Goal: Book appointment/travel/reservation

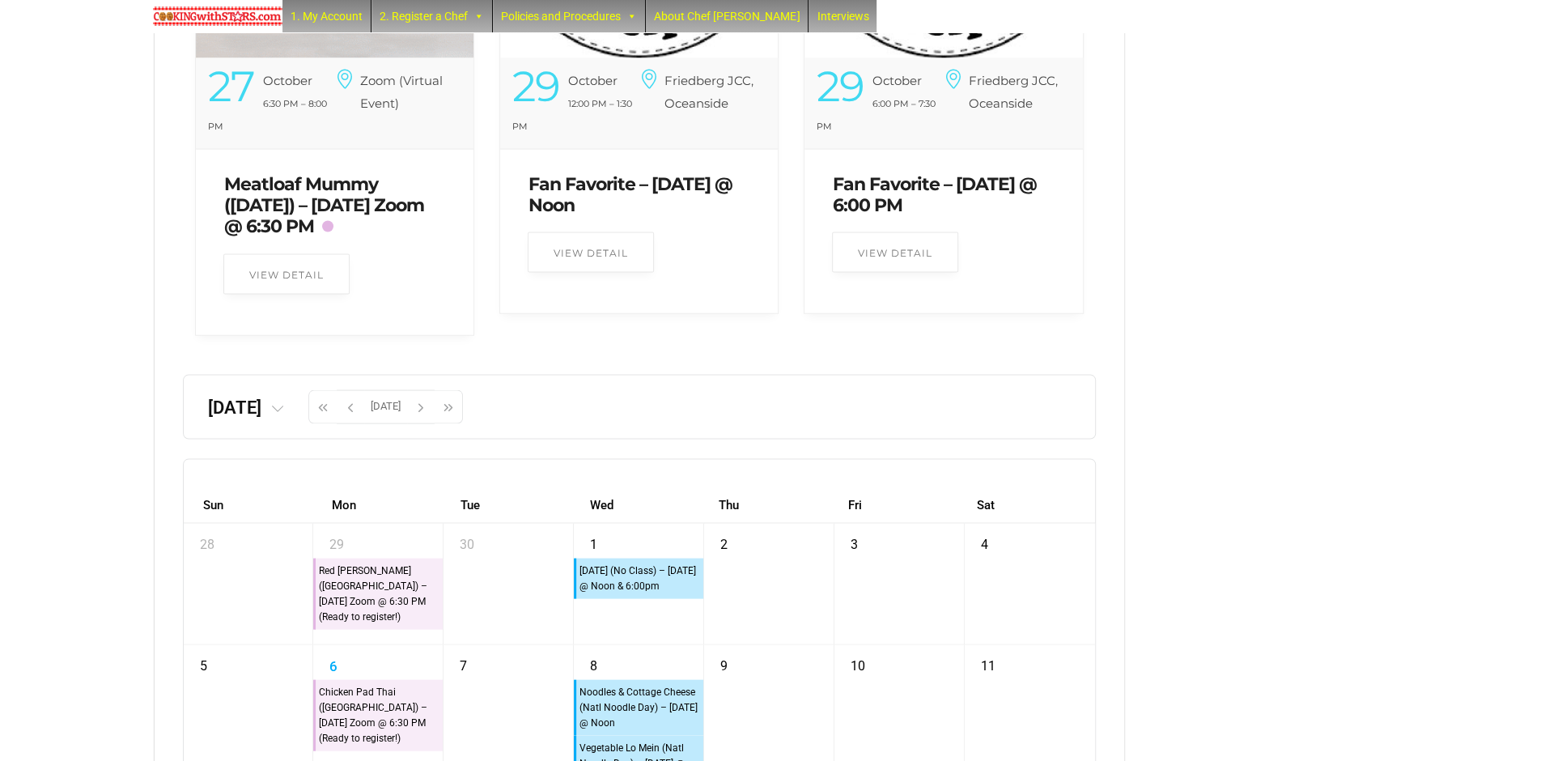
scroll to position [2801, 0]
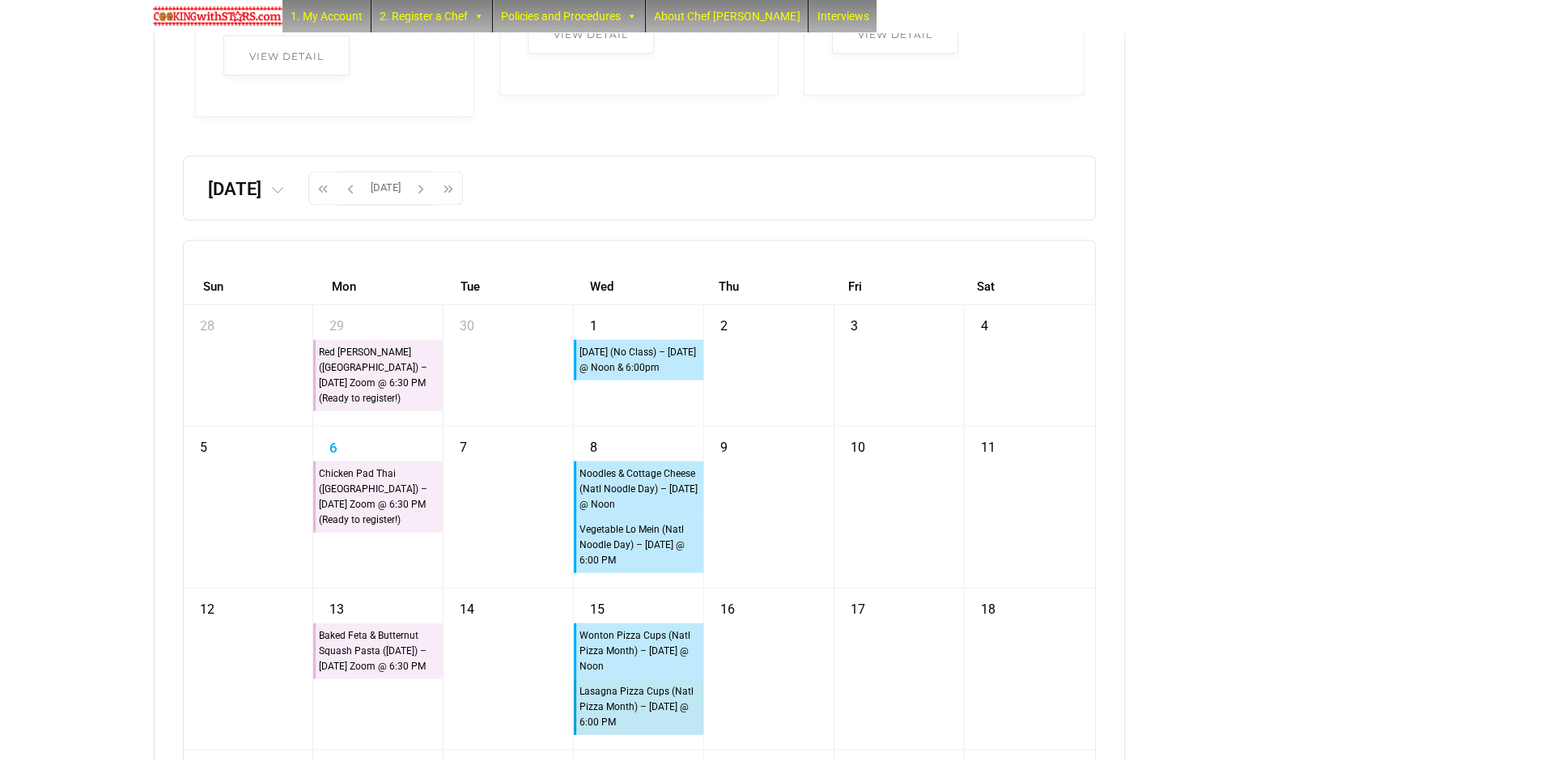
click at [284, 198] on icon at bounding box center [277, 191] width 13 height 13
click at [232, 261] on th "2025" at bounding box center [204, 250] width 55 height 20
click at [156, 267] on th "‹" at bounding box center [143, 254] width 28 height 28
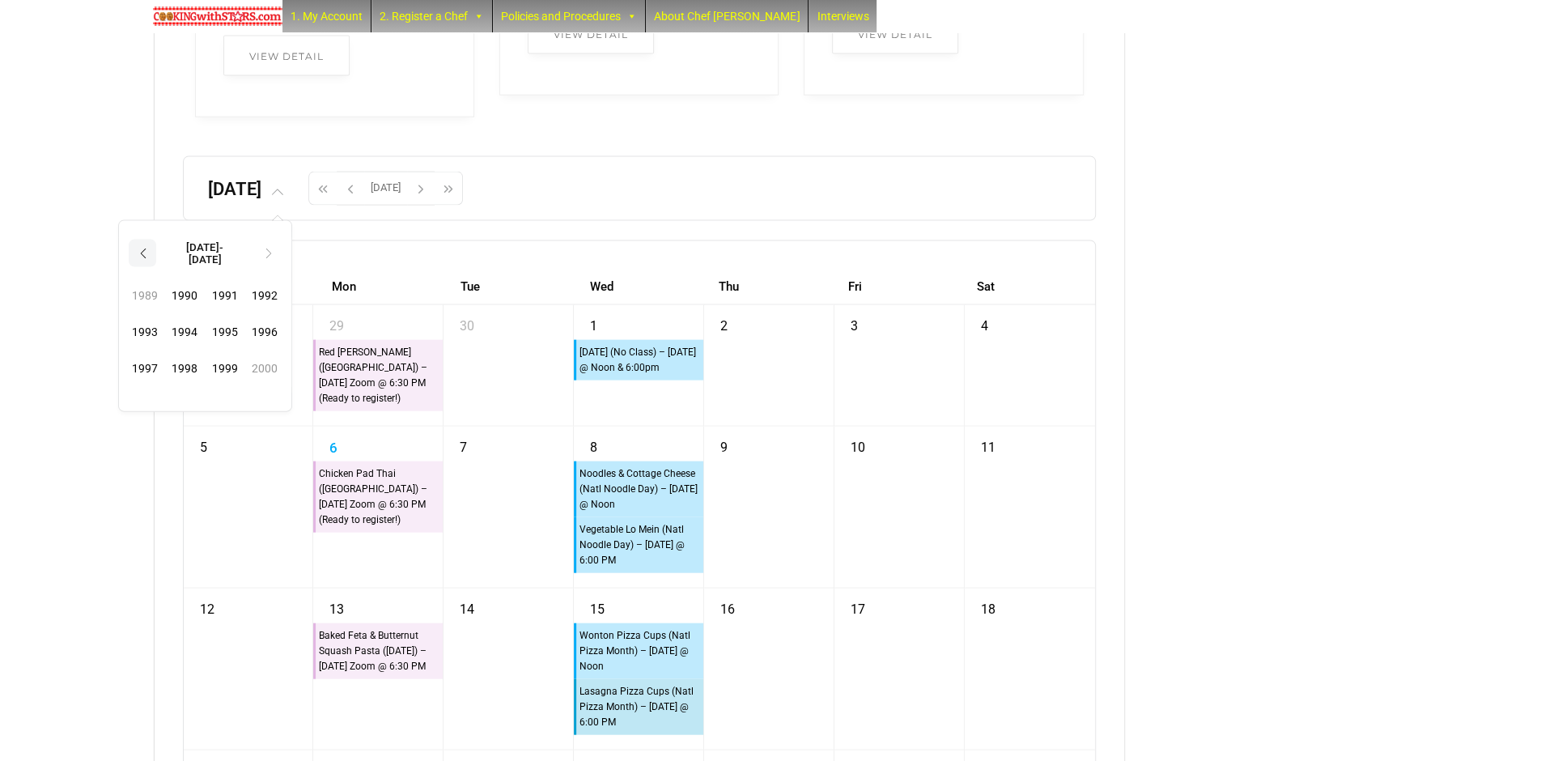
click at [156, 267] on th "‹" at bounding box center [143, 254] width 28 height 28
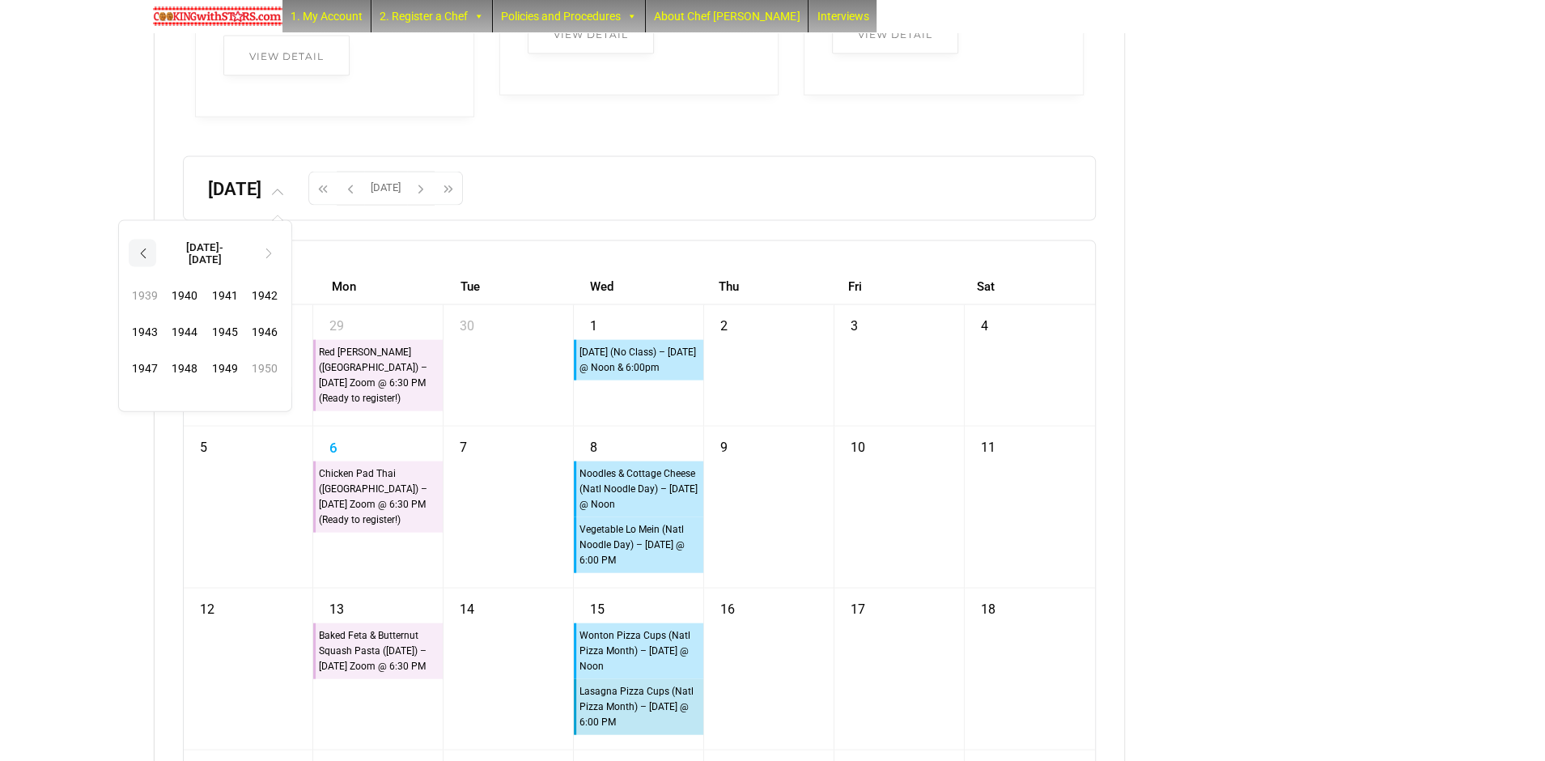
click at [156, 267] on th "‹" at bounding box center [143, 254] width 28 height 28
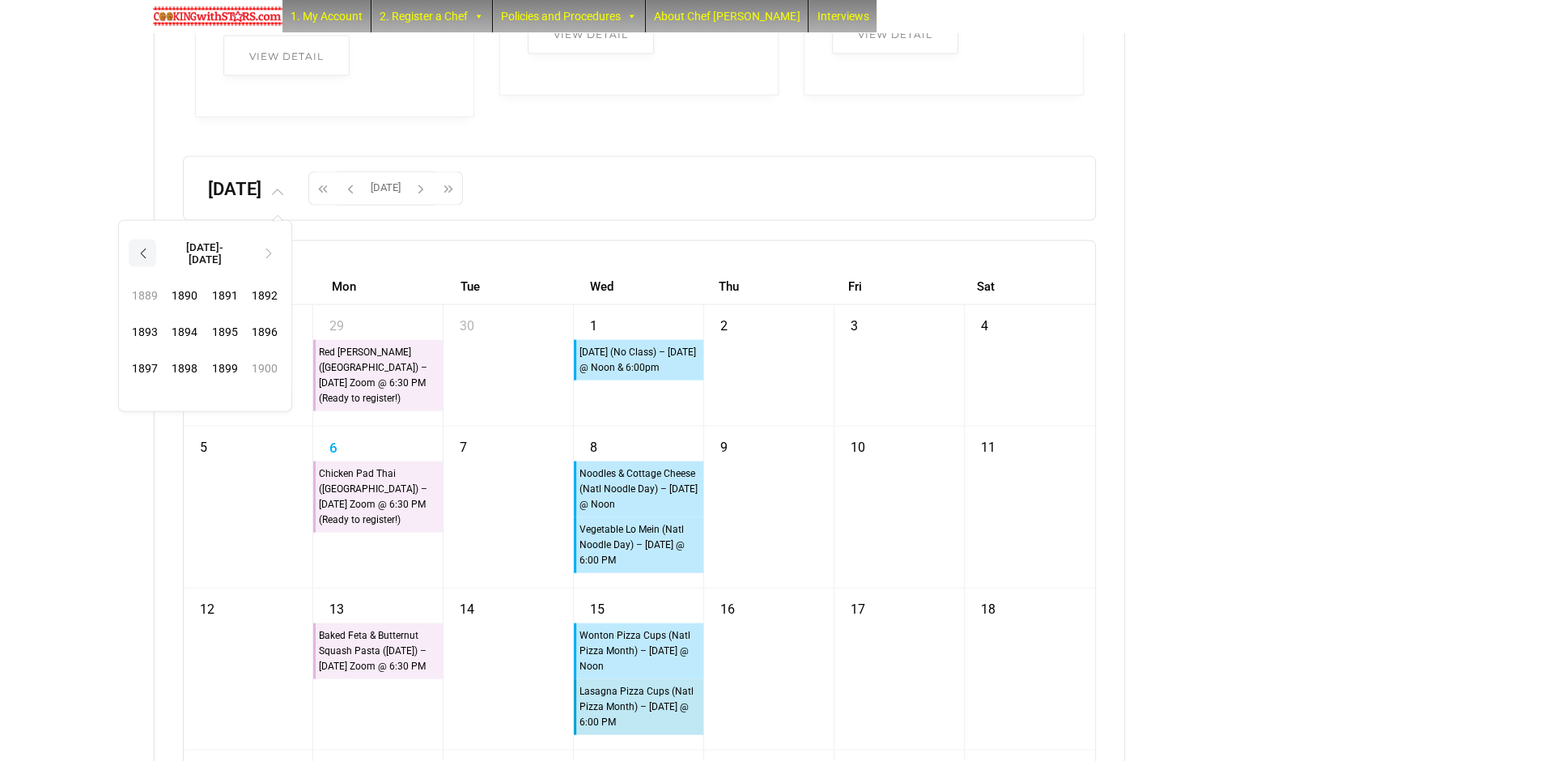
click at [156, 267] on th "‹" at bounding box center [143, 254] width 28 height 28
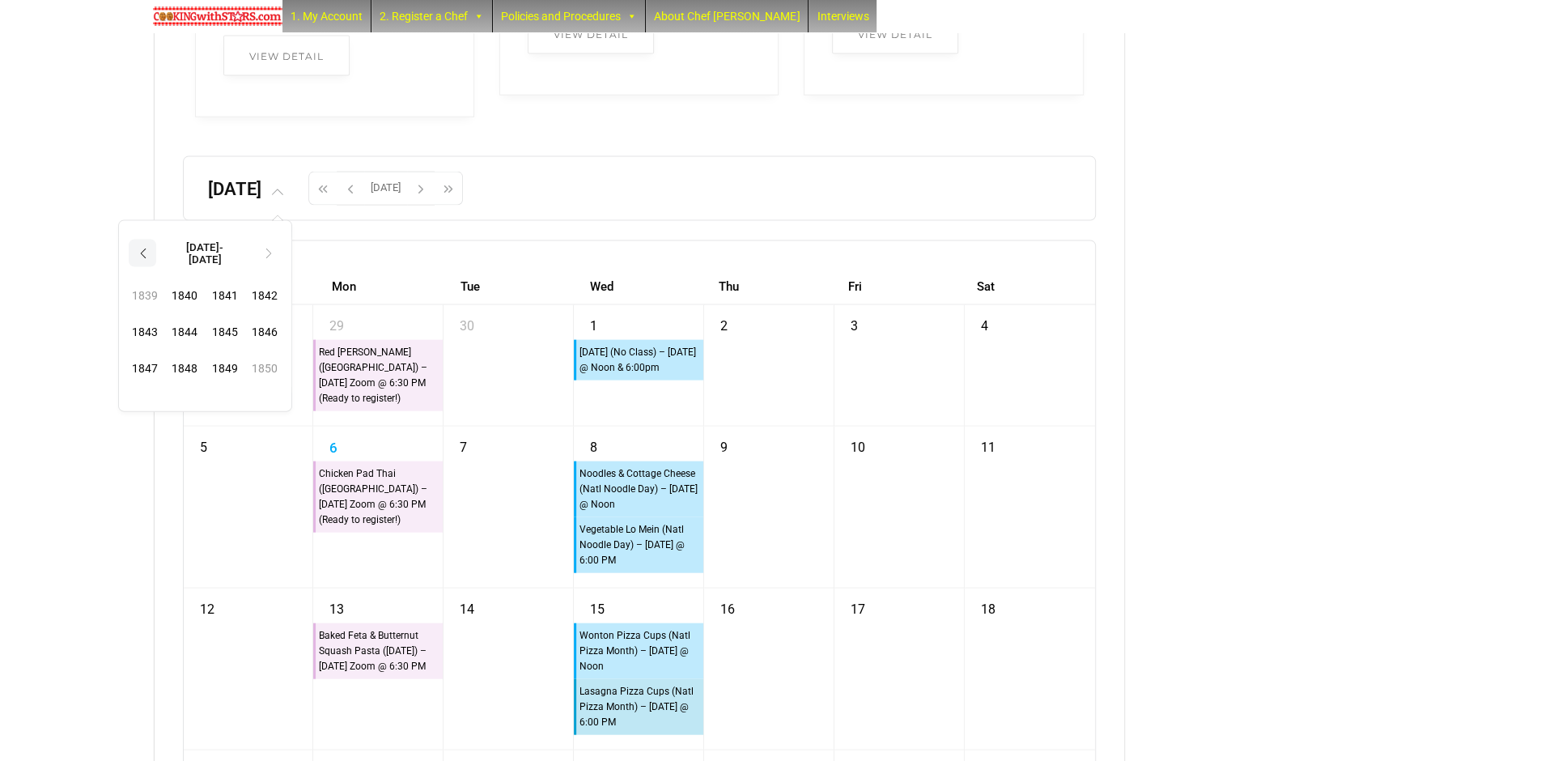
click at [156, 267] on th "‹" at bounding box center [143, 254] width 28 height 28
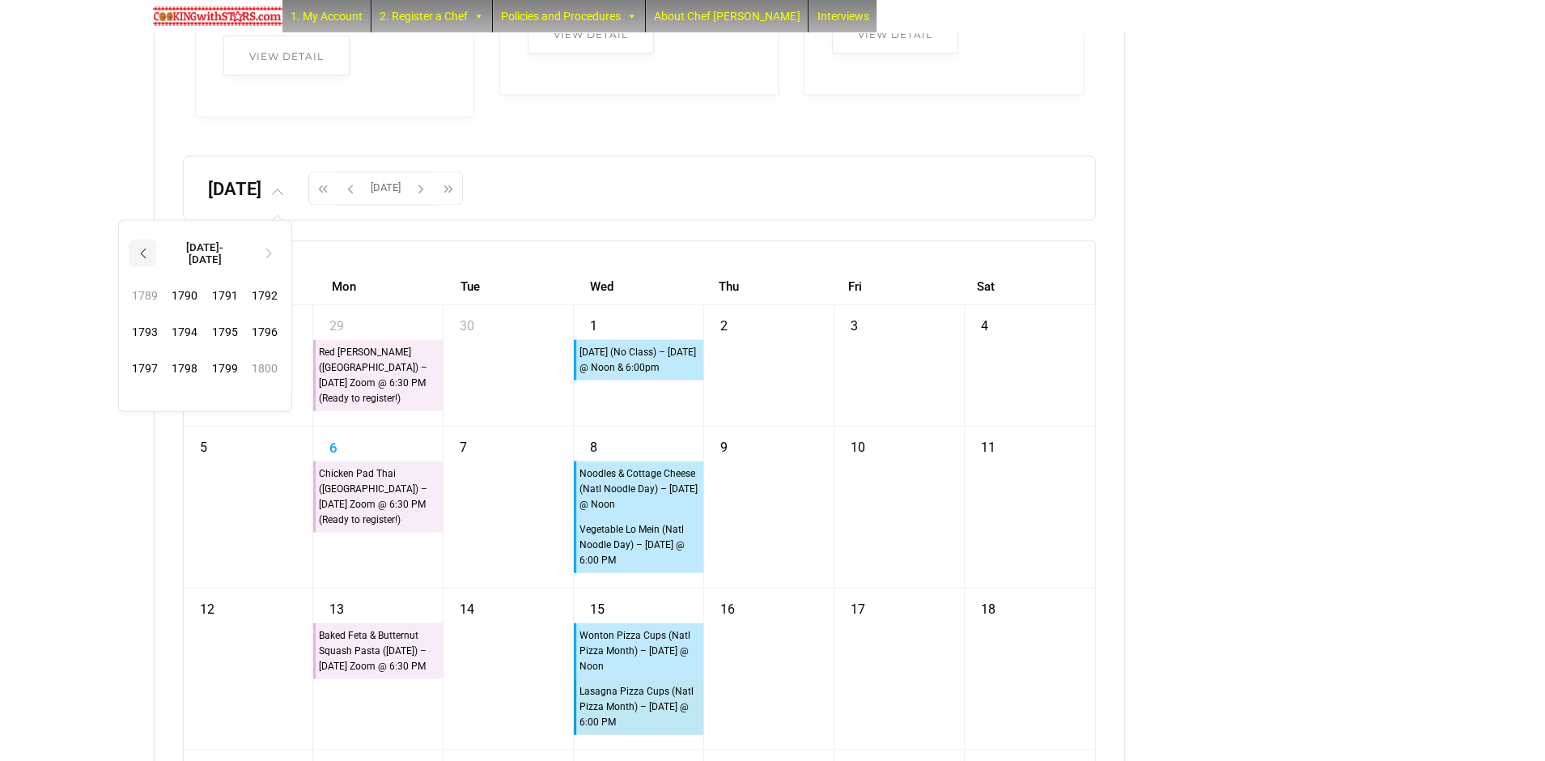
click at [156, 267] on th "‹" at bounding box center [143, 254] width 28 height 28
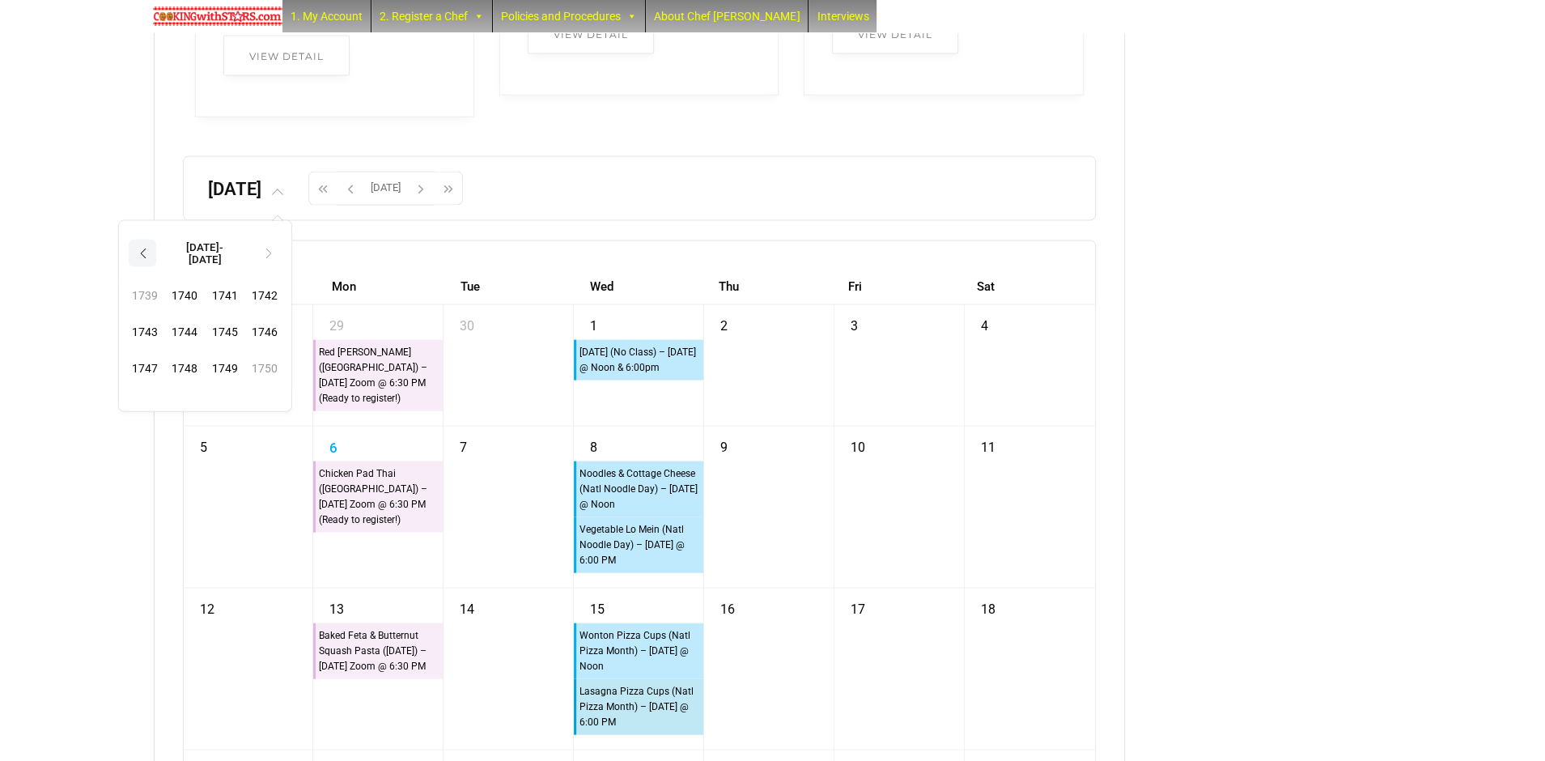
click at [156, 267] on th "‹" at bounding box center [143, 254] width 28 height 28
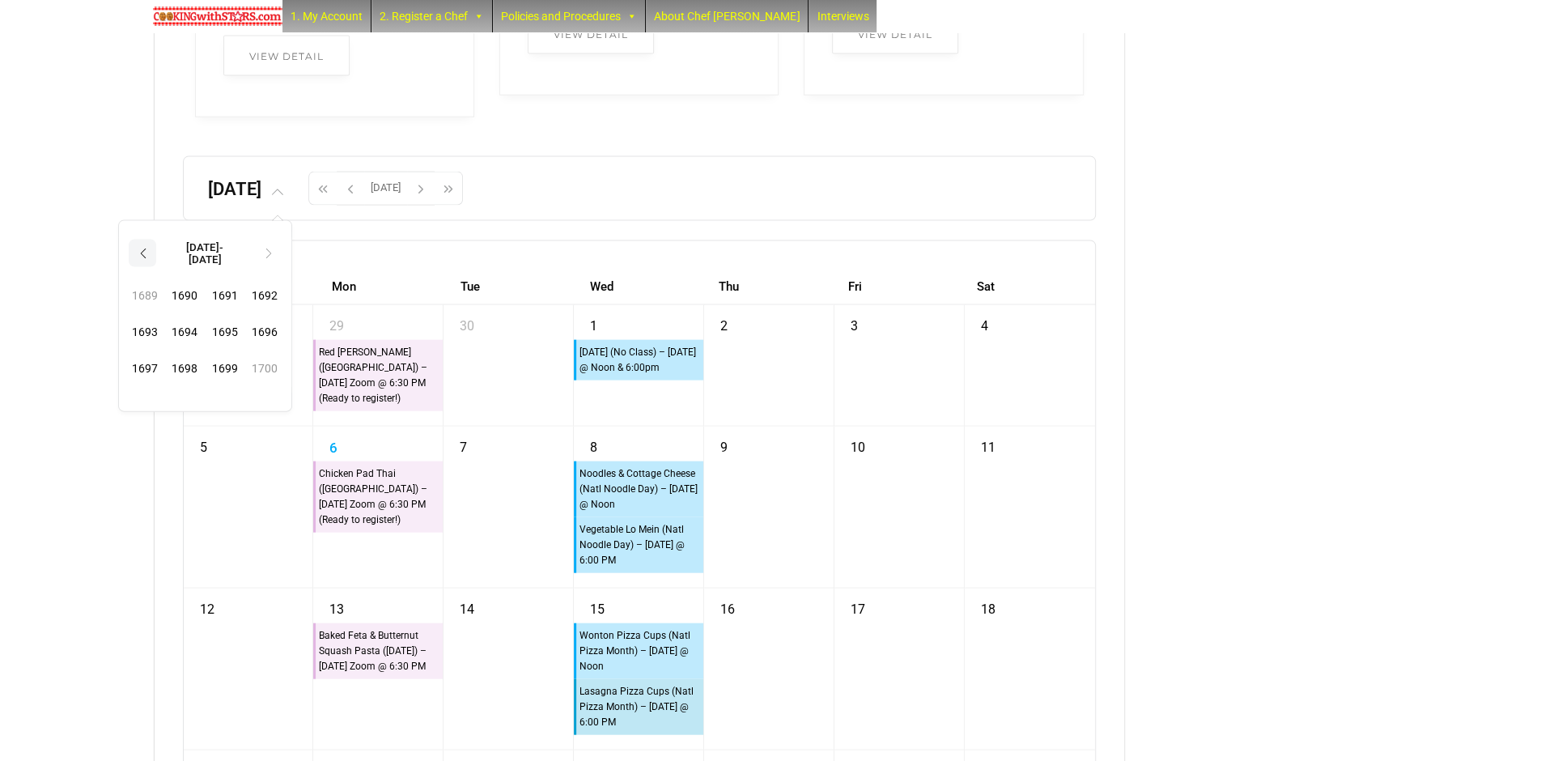
click at [156, 267] on th "‹" at bounding box center [143, 254] width 28 height 28
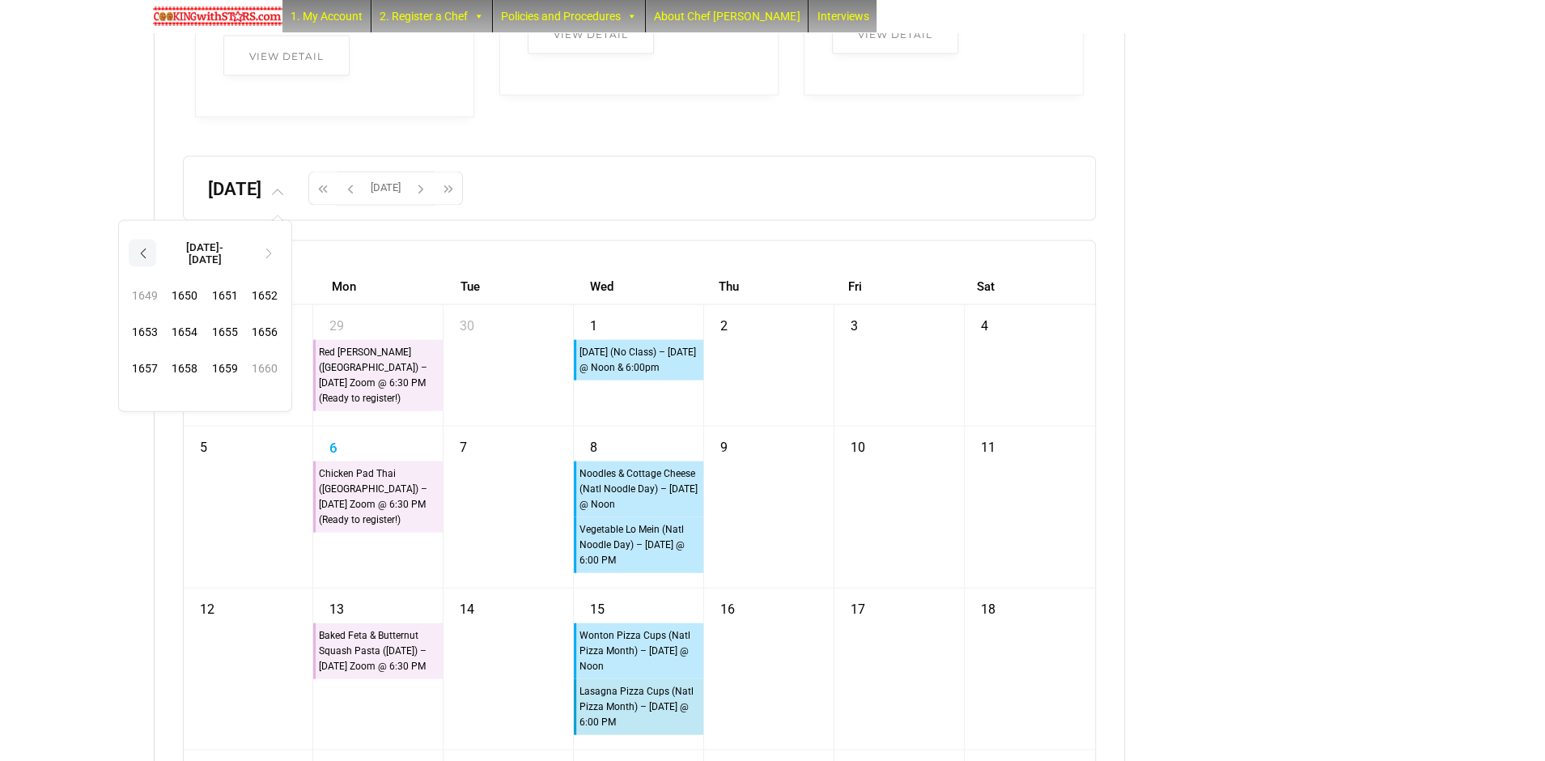
click at [156, 267] on th "‹" at bounding box center [143, 254] width 28 height 28
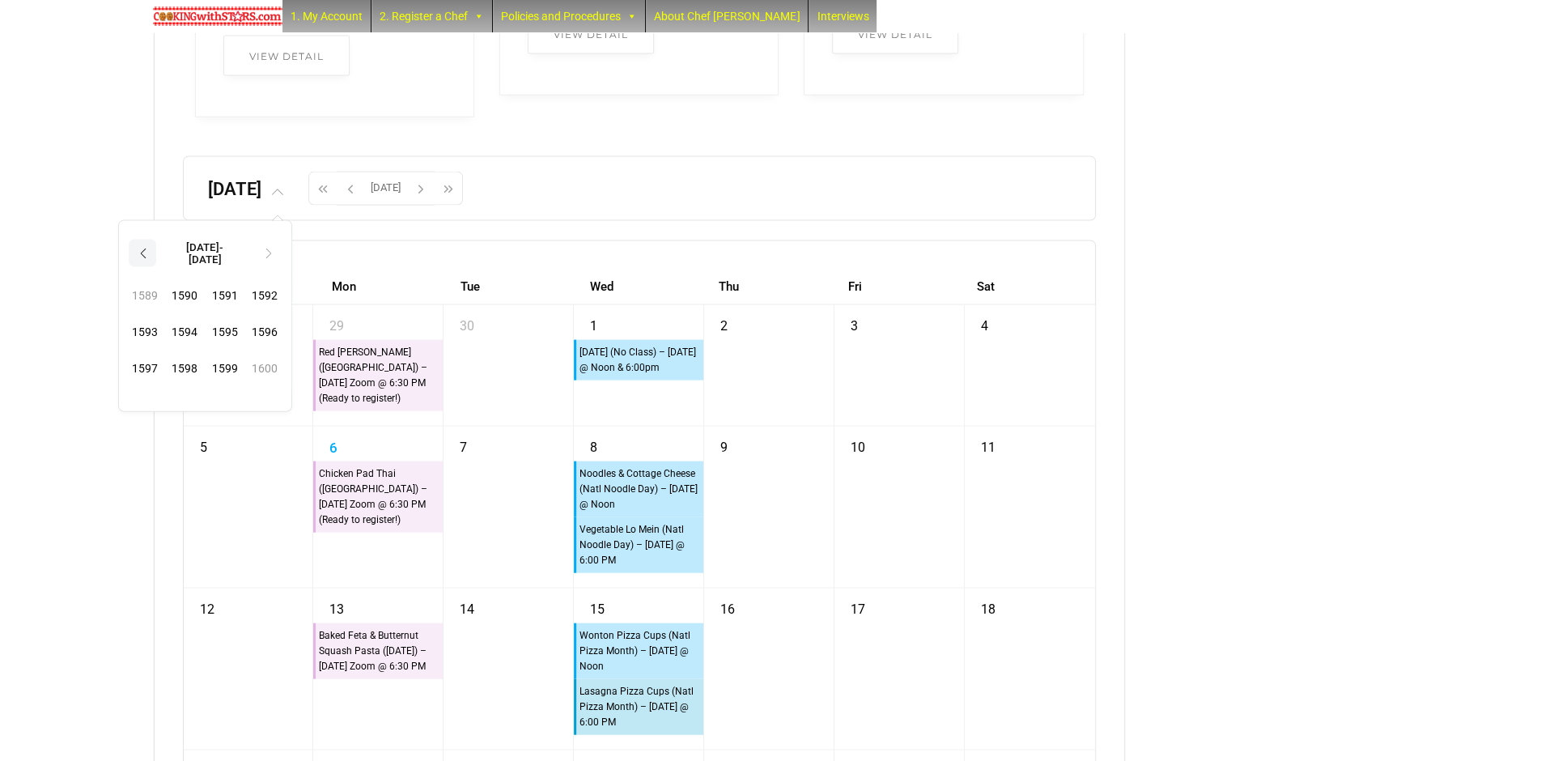
click at [156, 267] on th "‹" at bounding box center [143, 254] width 28 height 28
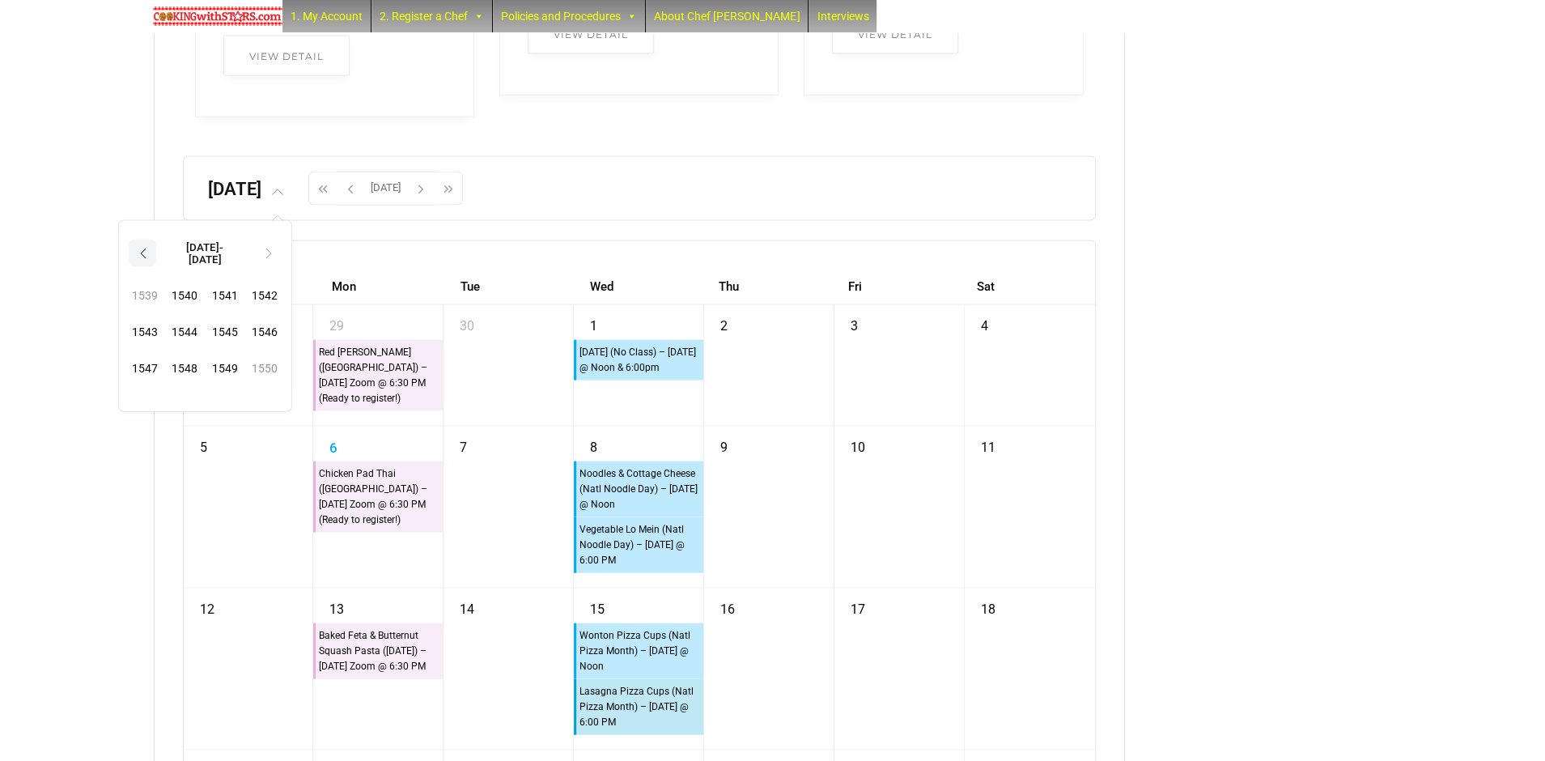
click at [156, 267] on th "‹" at bounding box center [143, 254] width 28 height 28
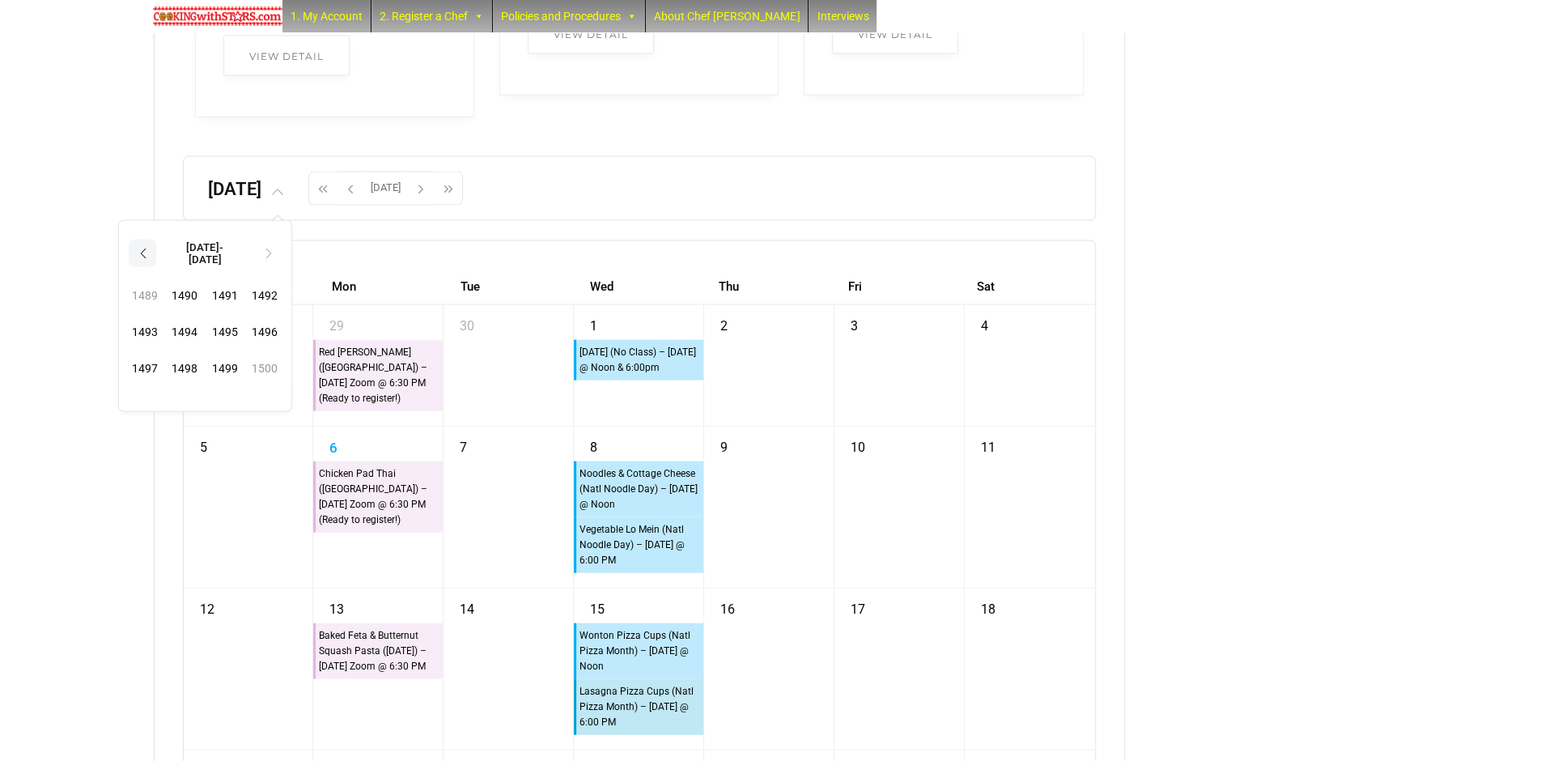
click at [156, 267] on th "‹" at bounding box center [143, 254] width 28 height 28
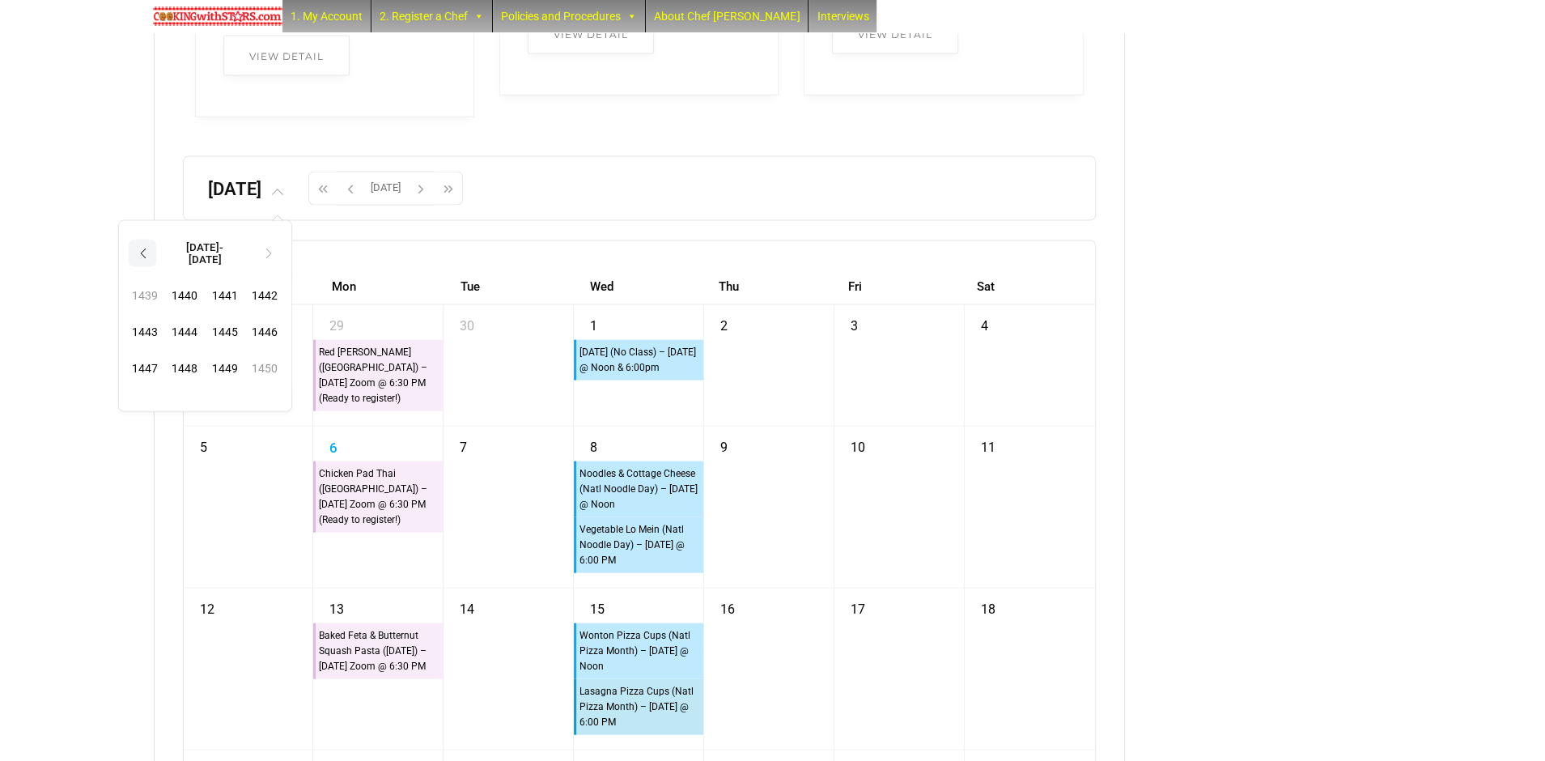
click at [156, 267] on th "‹" at bounding box center [143, 254] width 28 height 28
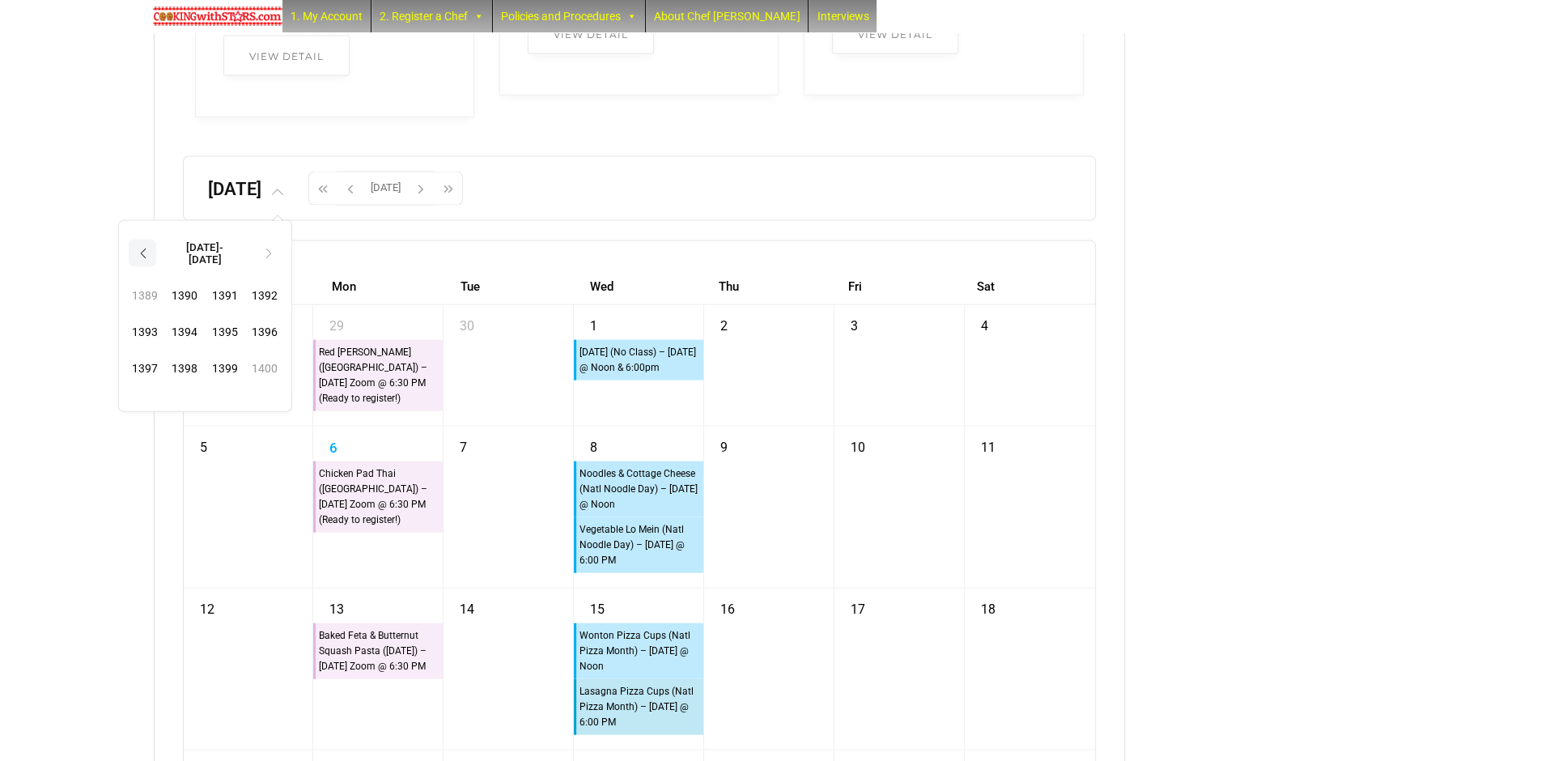
click at [156, 267] on th "‹" at bounding box center [143, 254] width 28 height 28
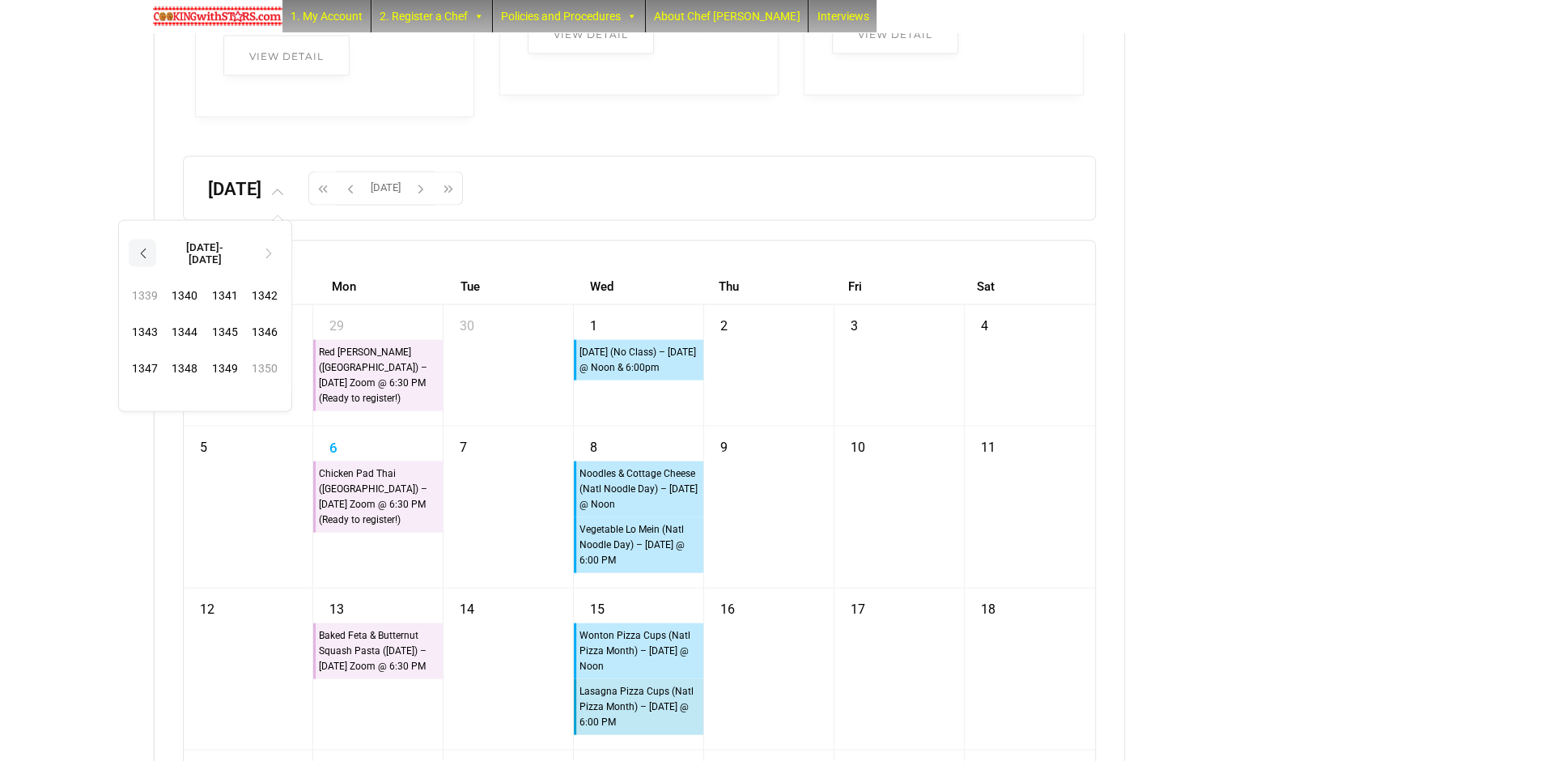
click at [156, 267] on th "‹" at bounding box center [143, 254] width 28 height 28
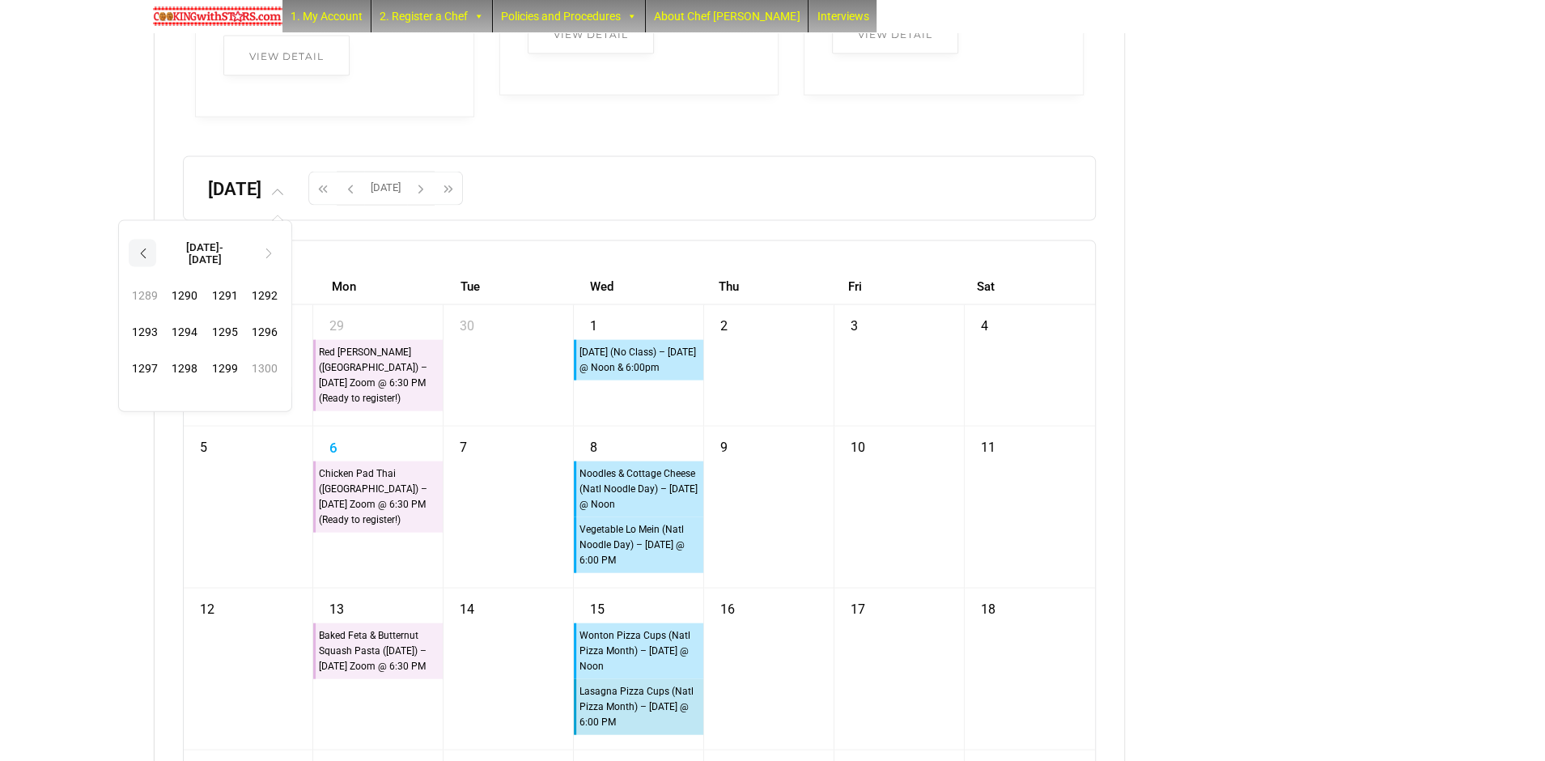
click at [156, 267] on th "‹" at bounding box center [143, 254] width 28 height 28
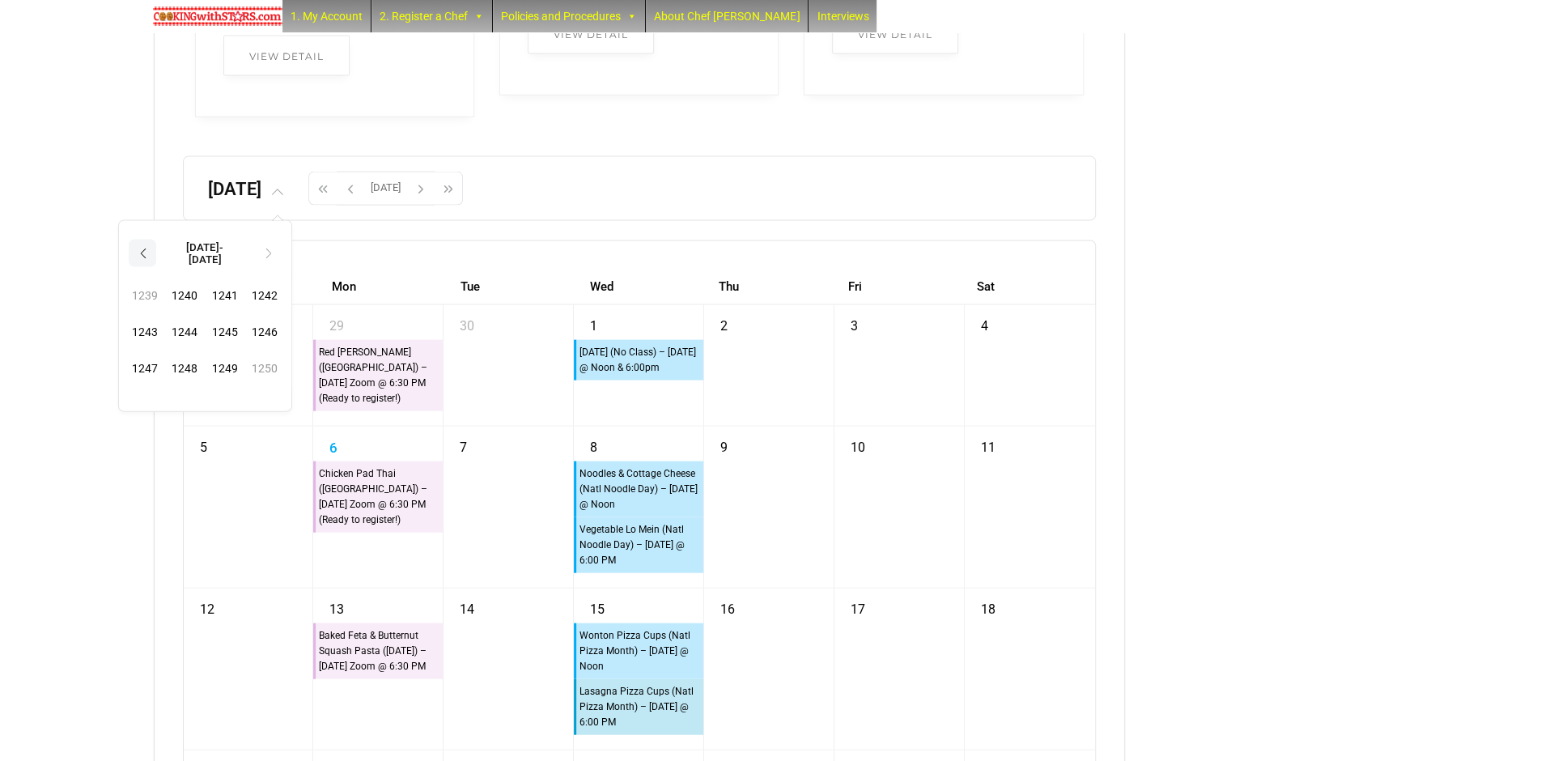
click at [156, 267] on th "‹" at bounding box center [143, 254] width 28 height 28
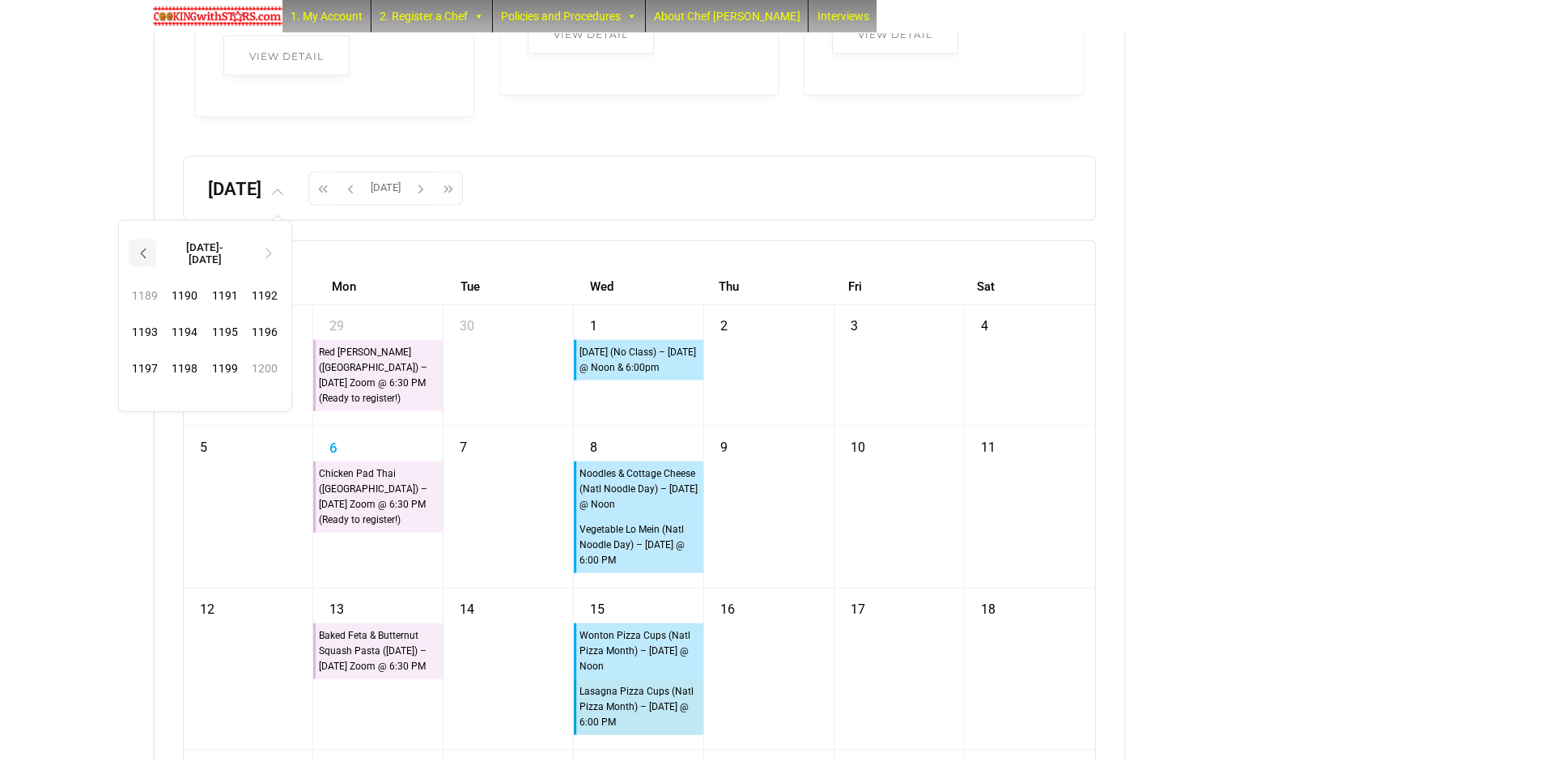
click at [156, 267] on th "‹" at bounding box center [143, 254] width 28 height 28
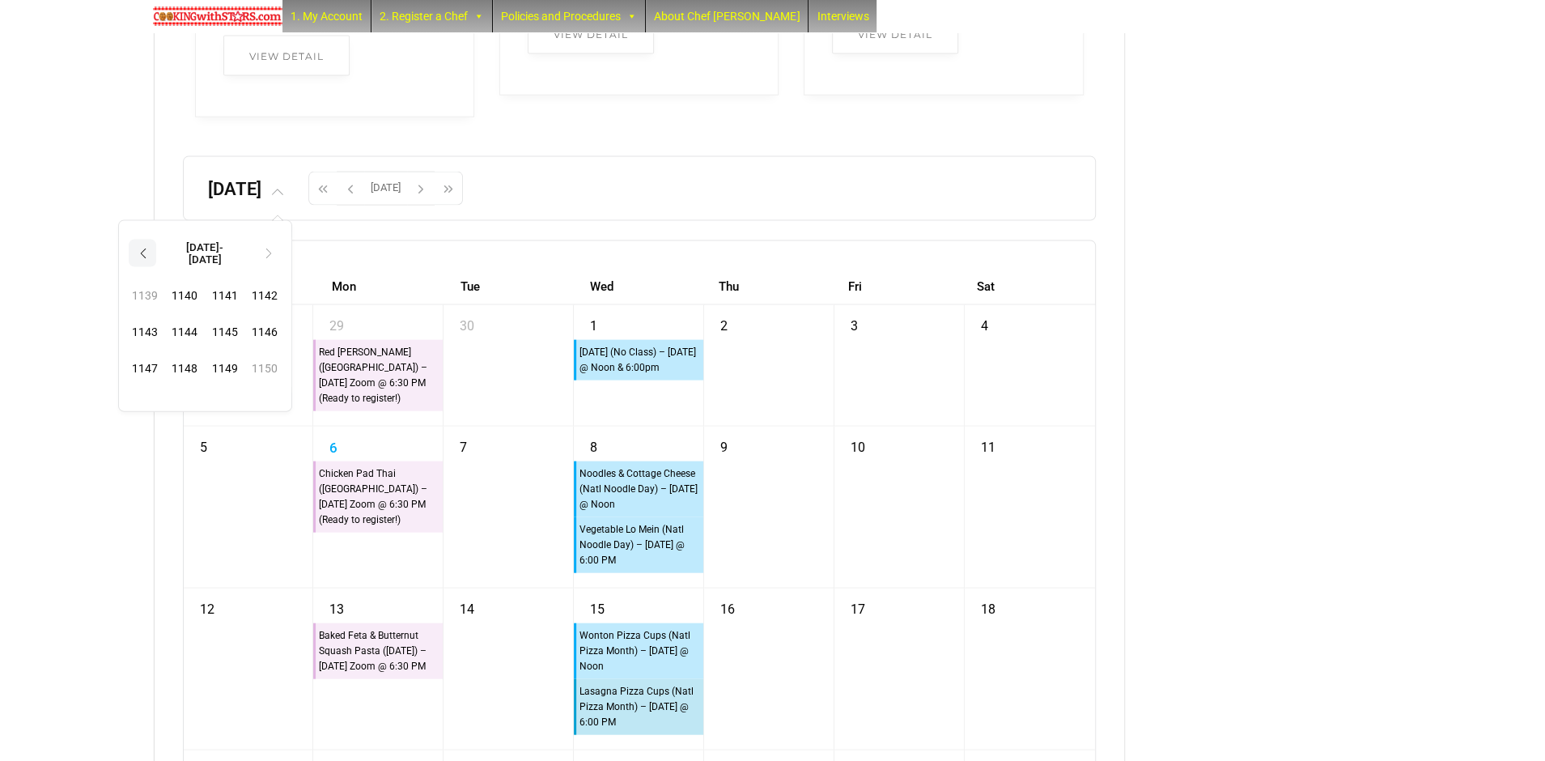
click at [156, 267] on th "‹" at bounding box center [143, 254] width 28 height 28
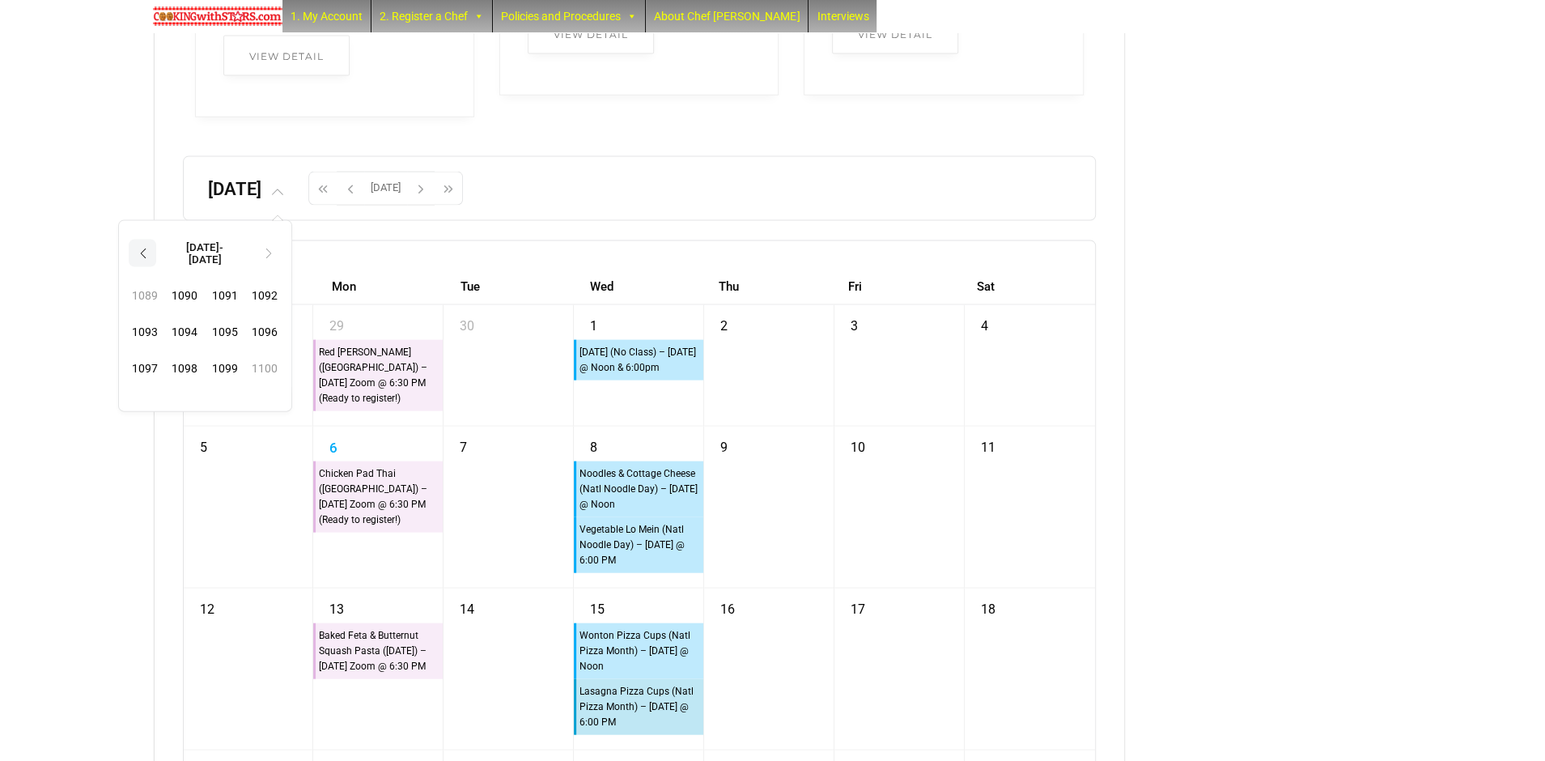
click at [156, 267] on th "‹" at bounding box center [143, 254] width 28 height 28
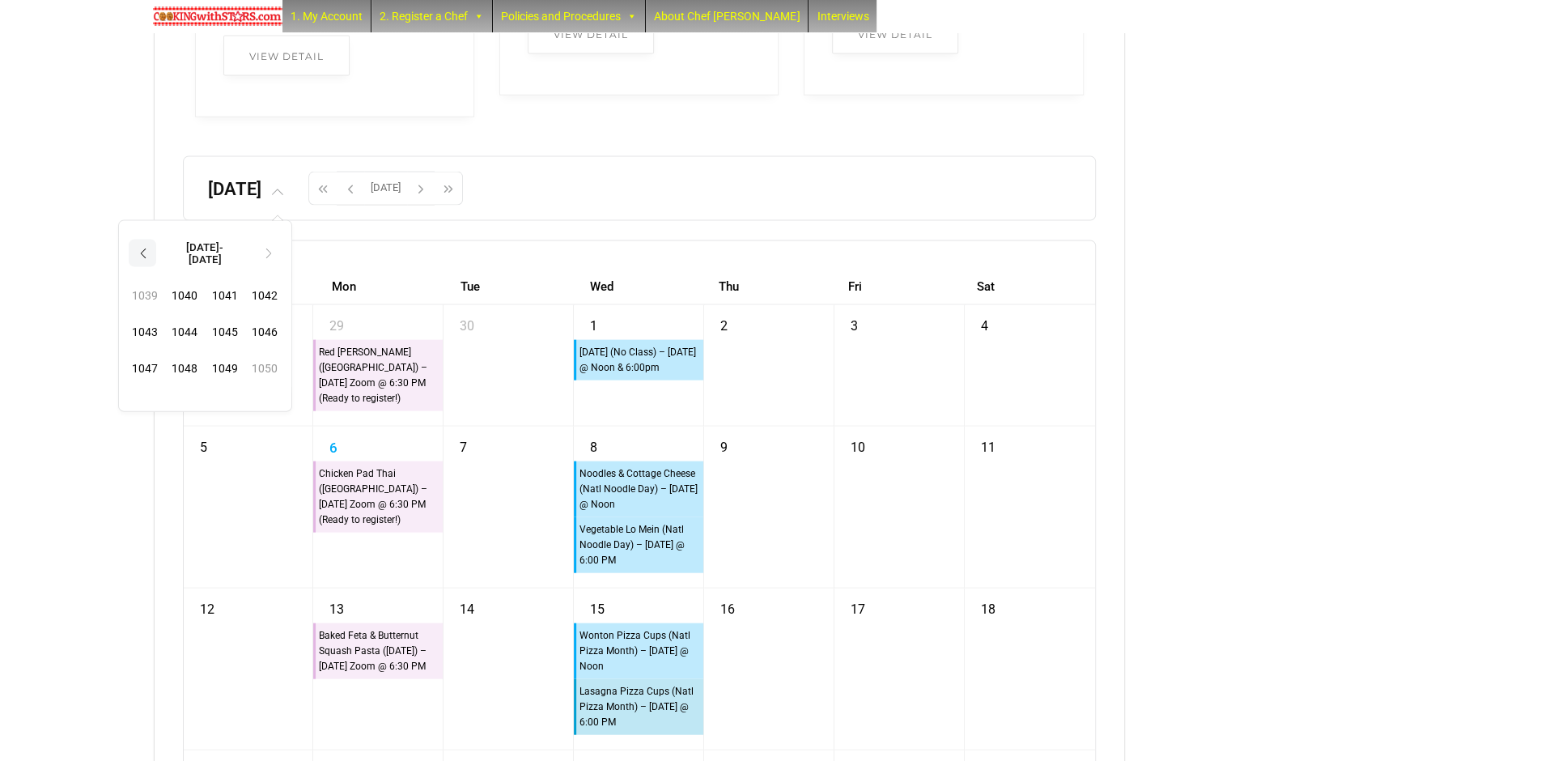
click at [156, 267] on th "‹" at bounding box center [143, 254] width 28 height 28
click at [202, 308] on span "1000" at bounding box center [185, 295] width 35 height 33
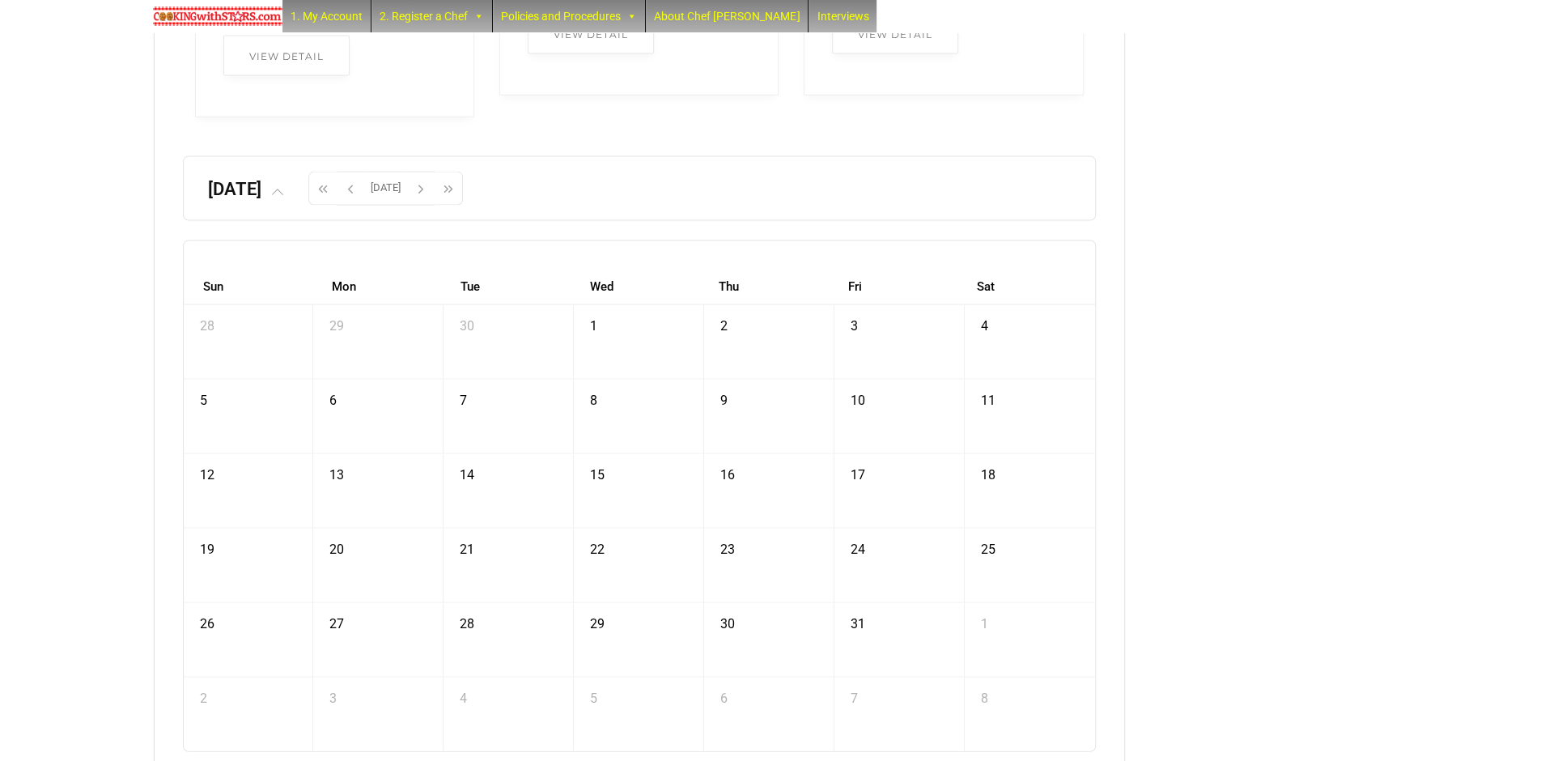
click at [292, 199] on span at bounding box center [276, 189] width 31 height 20
click at [163, 308] on span "Jan" at bounding box center [145, 290] width 35 height 33
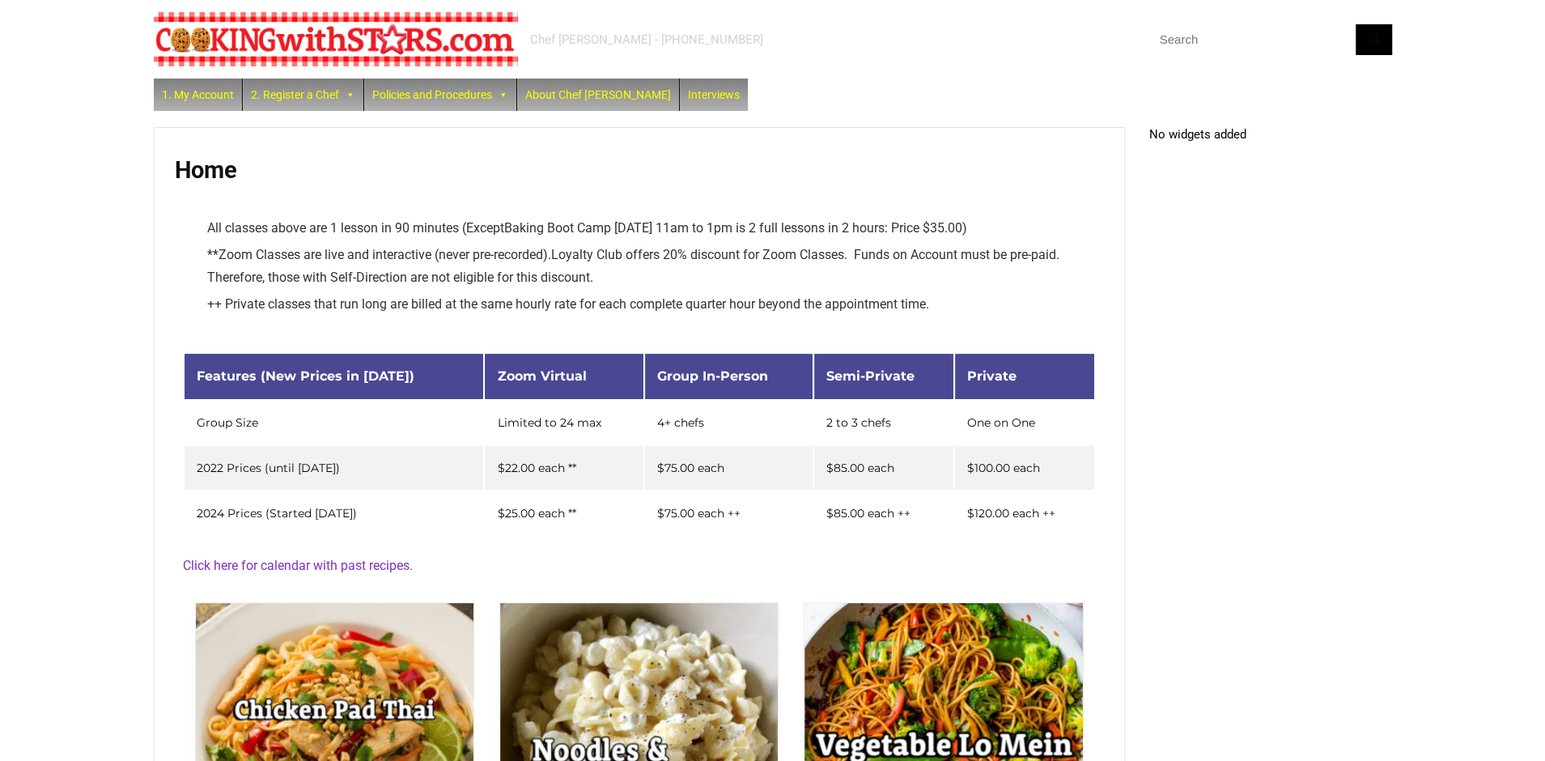
scroll to position [0, 0]
